Goal: Task Accomplishment & Management: Manage account settings

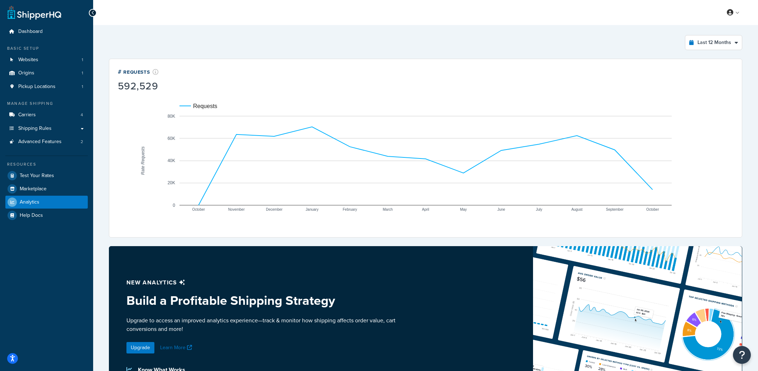
select select "last_year"
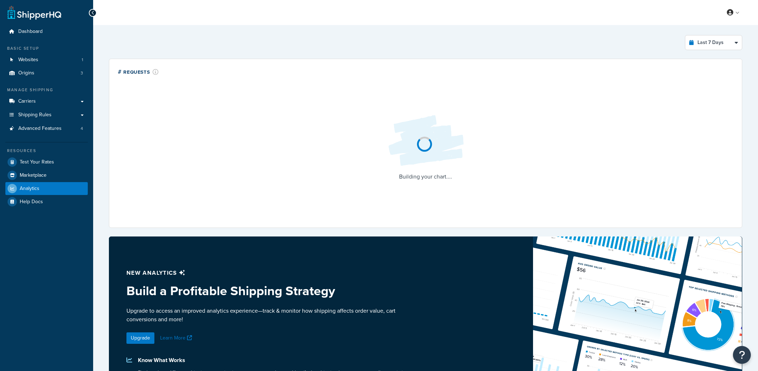
select select "last_7_days"
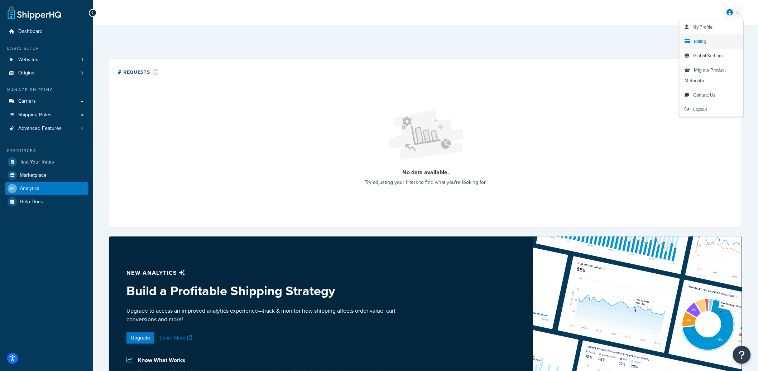
click at [698, 43] on span "Billing" at bounding box center [700, 41] width 12 height 7
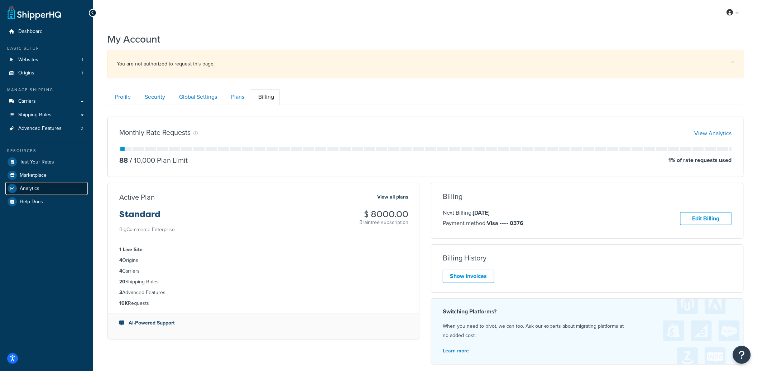
click at [39, 192] on link "Analytics" at bounding box center [46, 188] width 82 height 13
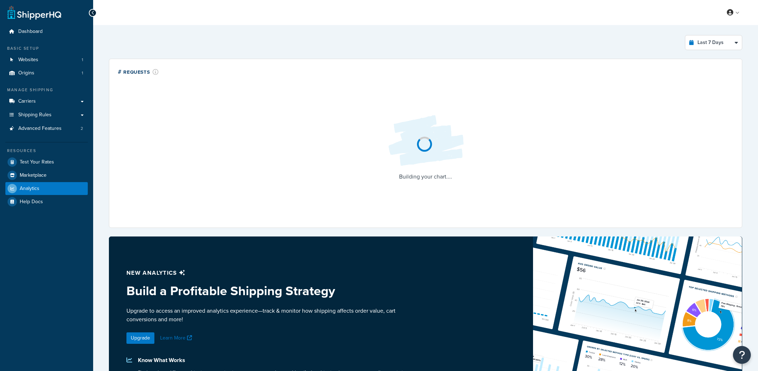
select select "last_7_days"
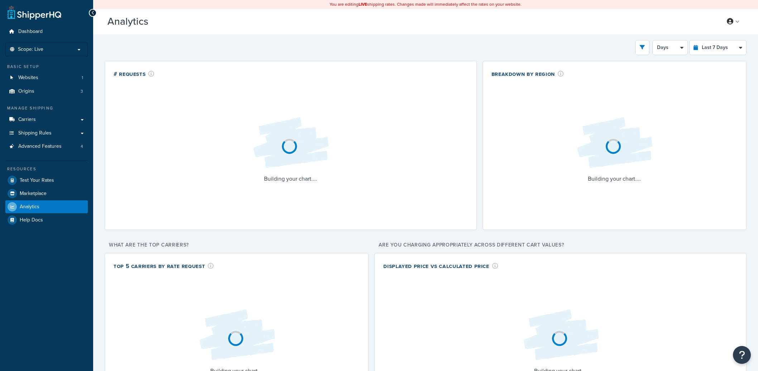
select select "last_7_days"
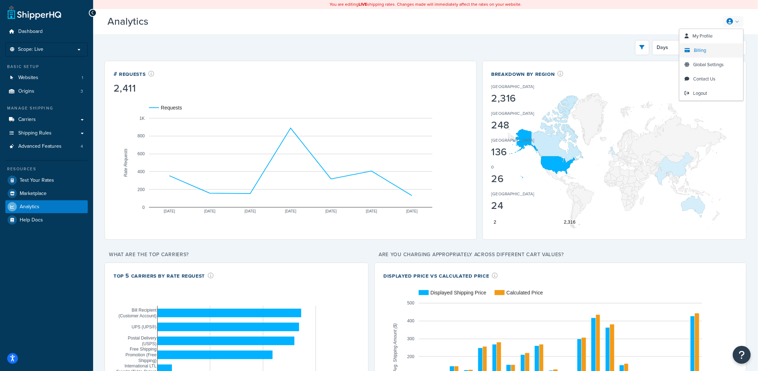
drag, startPoint x: 704, startPoint y: 50, endPoint x: 700, endPoint y: 54, distance: 5.3
click at [704, 50] on span "Billing" at bounding box center [700, 50] width 12 height 7
